Goal: Task Accomplishment & Management: Use online tool/utility

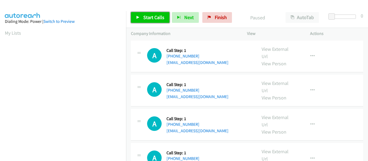
click at [141, 17] on link "Start Calls" at bounding box center [150, 17] width 39 height 11
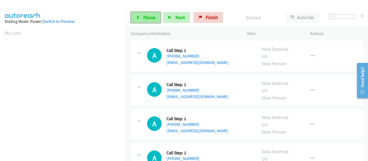
click at [138, 14] on link "Pause" at bounding box center [146, 17] width 30 height 11
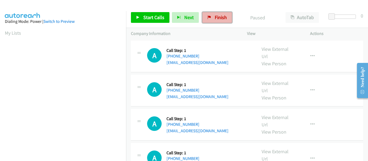
click at [215, 14] on link "Finish" at bounding box center [217, 17] width 30 height 11
click at [137, 18] on icon at bounding box center [138, 18] width 4 height 4
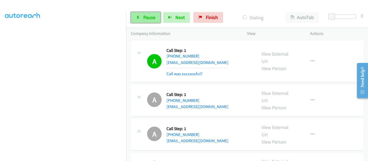
click at [141, 19] on link "Pause" at bounding box center [146, 17] width 30 height 11
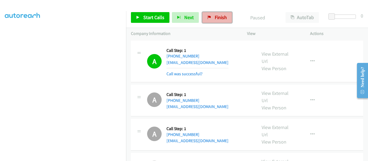
click at [218, 17] on span "Finish" at bounding box center [221, 17] width 12 height 6
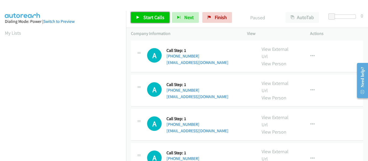
click at [135, 20] on link "Start Calls" at bounding box center [150, 17] width 39 height 11
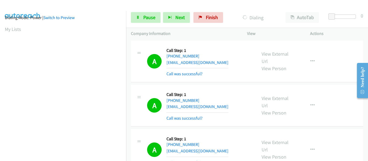
scroll to position [141, 0]
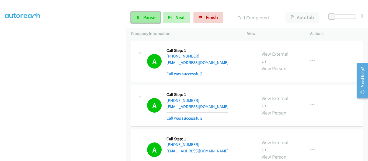
click at [142, 18] on link "Pause" at bounding box center [146, 17] width 30 height 11
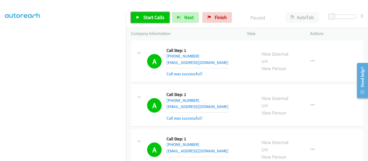
click at [139, 18] on icon at bounding box center [138, 18] width 4 height 4
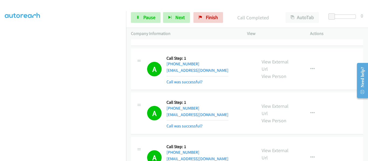
scroll to position [0, 0]
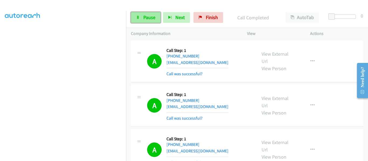
click at [136, 18] on icon at bounding box center [138, 18] width 4 height 4
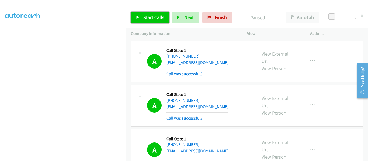
click at [136, 16] on icon at bounding box center [138, 18] width 4 height 4
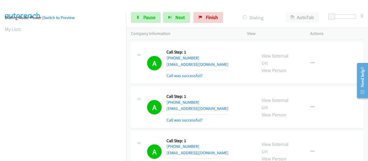
scroll to position [141, 0]
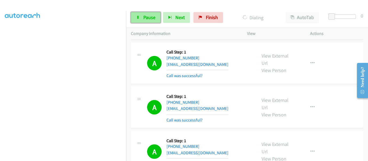
click at [135, 18] on link "Pause" at bounding box center [146, 17] width 30 height 11
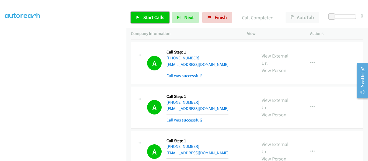
click at [140, 18] on link "Start Calls" at bounding box center [150, 17] width 39 height 11
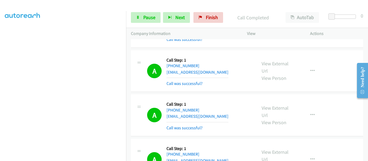
scroll to position [1374, 0]
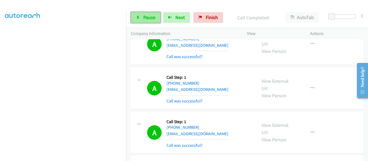
click at [141, 19] on link "Pause" at bounding box center [146, 17] width 30 height 11
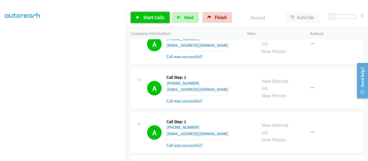
click at [141, 19] on link "Start Calls" at bounding box center [150, 17] width 39 height 11
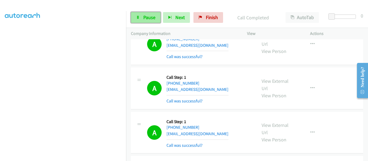
click at [142, 15] on link "Pause" at bounding box center [146, 17] width 30 height 11
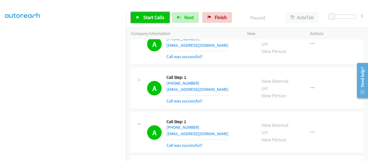
click at [140, 17] on icon at bounding box center [138, 18] width 4 height 4
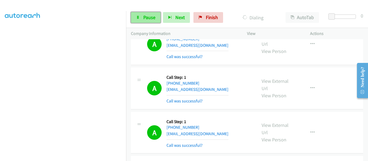
click at [142, 13] on link "Pause" at bounding box center [146, 17] width 30 height 11
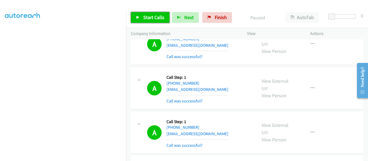
click at [137, 19] on icon at bounding box center [138, 18] width 4 height 4
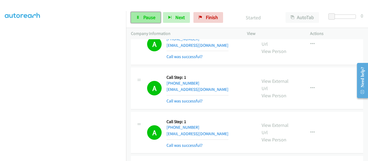
click at [139, 16] on icon at bounding box center [138, 18] width 4 height 4
click at [139, 19] on icon at bounding box center [138, 18] width 4 height 4
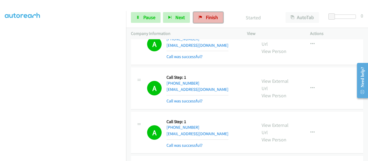
click at [204, 21] on link "Finish" at bounding box center [208, 17] width 30 height 11
click at [207, 19] on span "Finish" at bounding box center [212, 17] width 12 height 6
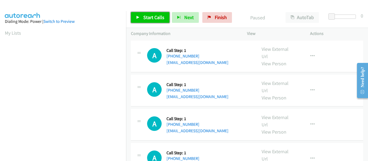
click at [136, 15] on link "Start Calls" at bounding box center [150, 17] width 39 height 11
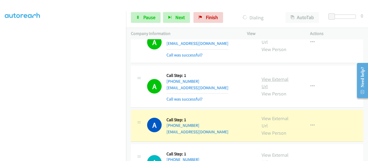
scroll to position [162, 0]
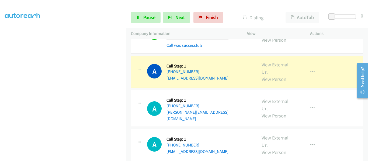
click at [271, 65] on link "View External Url" at bounding box center [275, 68] width 27 height 13
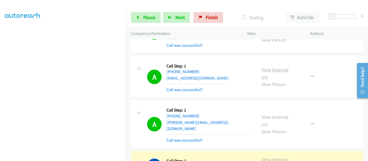
scroll to position [141, 0]
click at [141, 20] on link "Pause" at bounding box center [146, 17] width 30 height 11
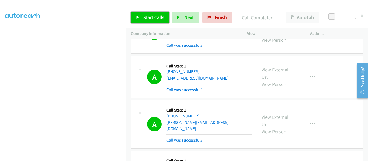
click at [136, 17] on link "Start Calls" at bounding box center [150, 17] width 39 height 11
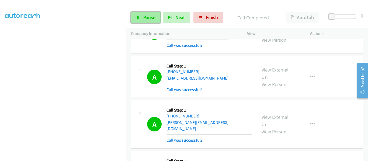
click at [142, 16] on link "Pause" at bounding box center [146, 17] width 30 height 11
